Goal: Information Seeking & Learning: Check status

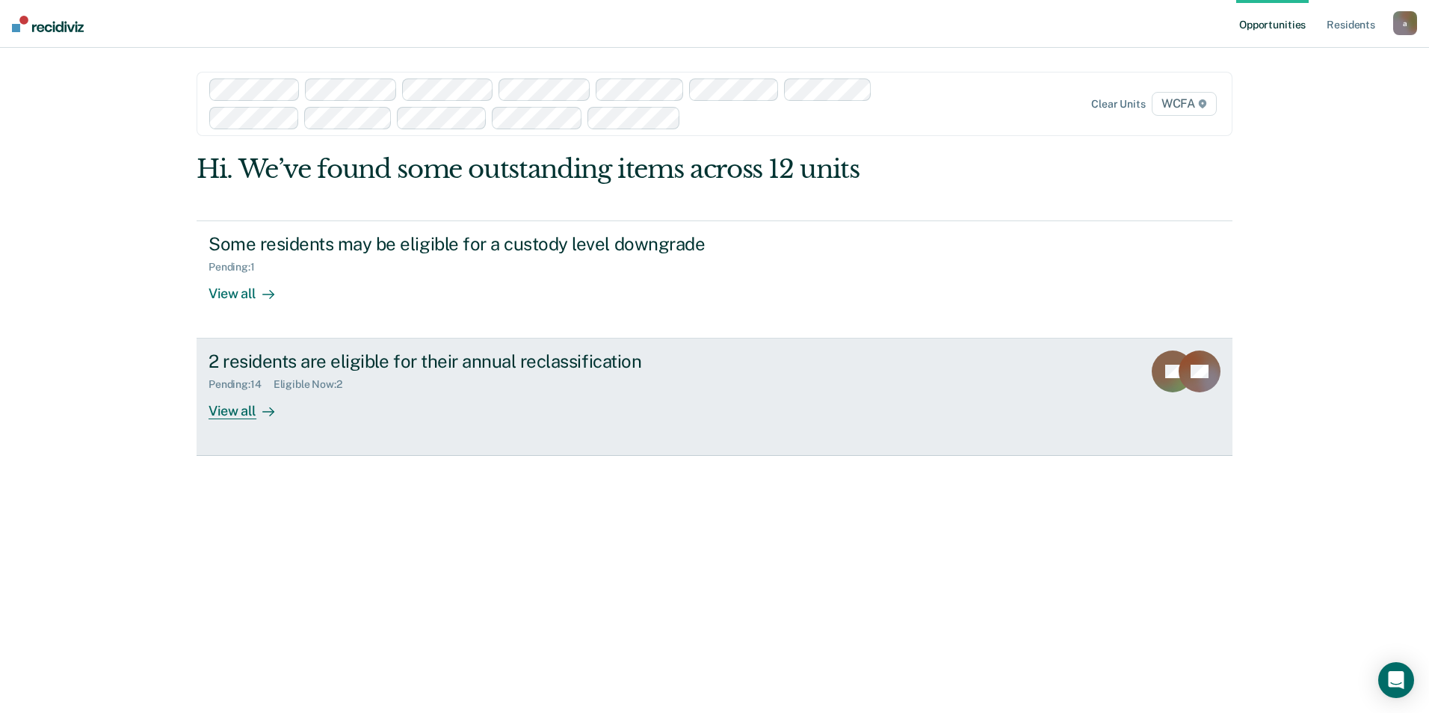
click at [240, 411] on div "View all" at bounding box center [250, 405] width 84 height 29
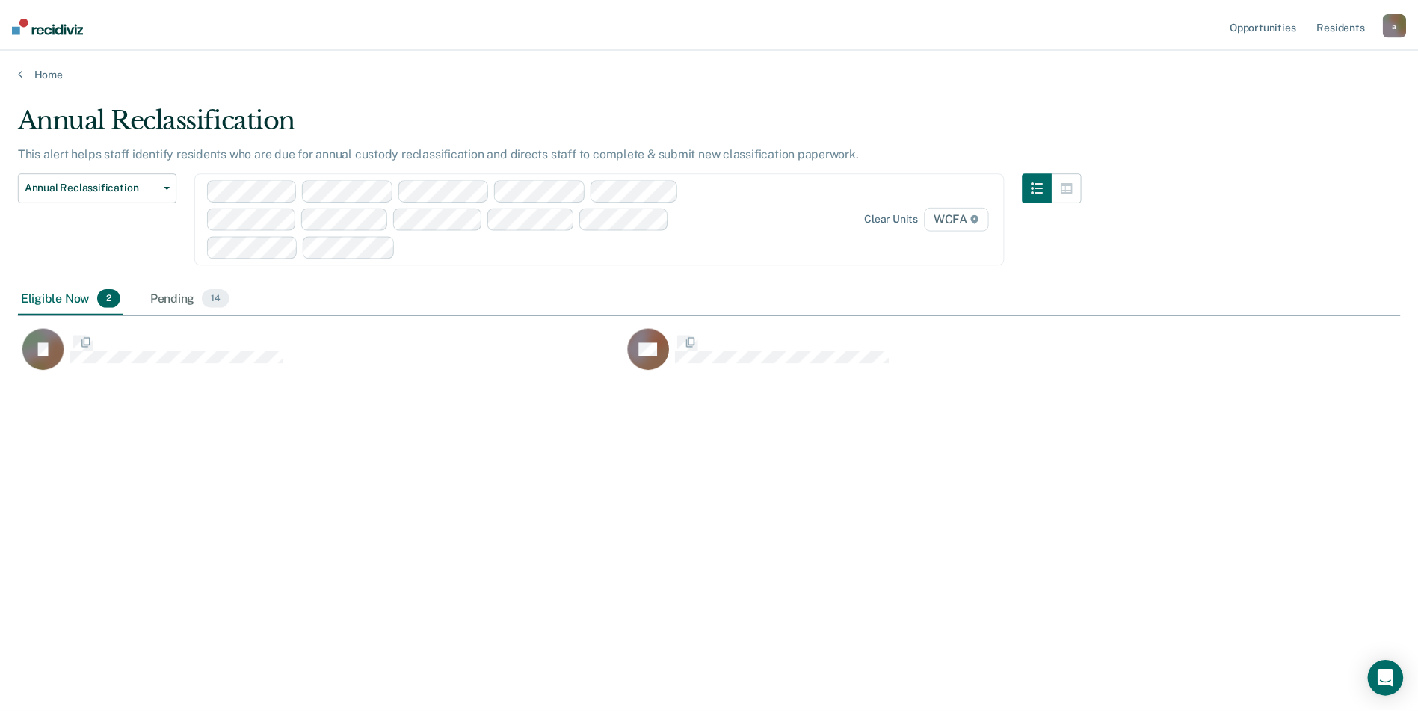
scroll to position [486, 1382]
click at [170, 297] on div "Pending 14" at bounding box center [191, 298] width 86 height 33
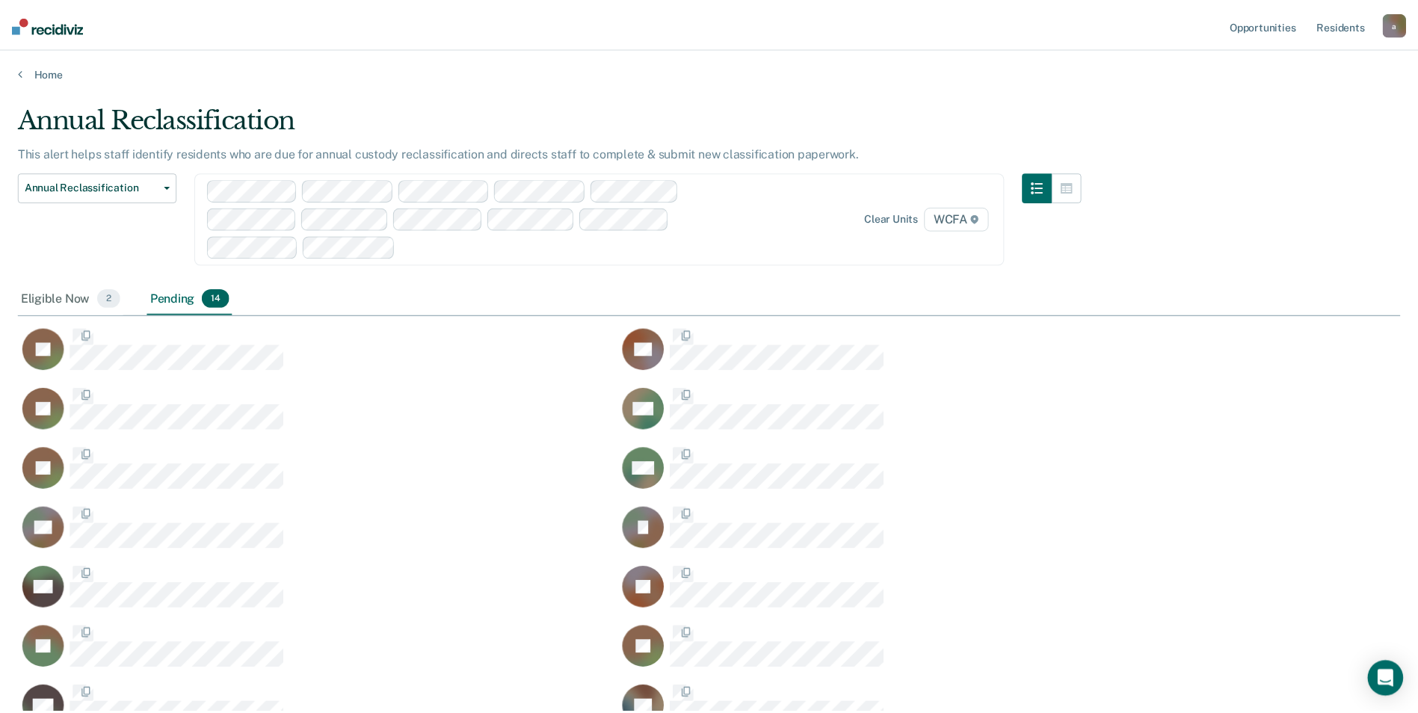
scroll to position [628, 1370]
